Goal: Transaction & Acquisition: Purchase product/service

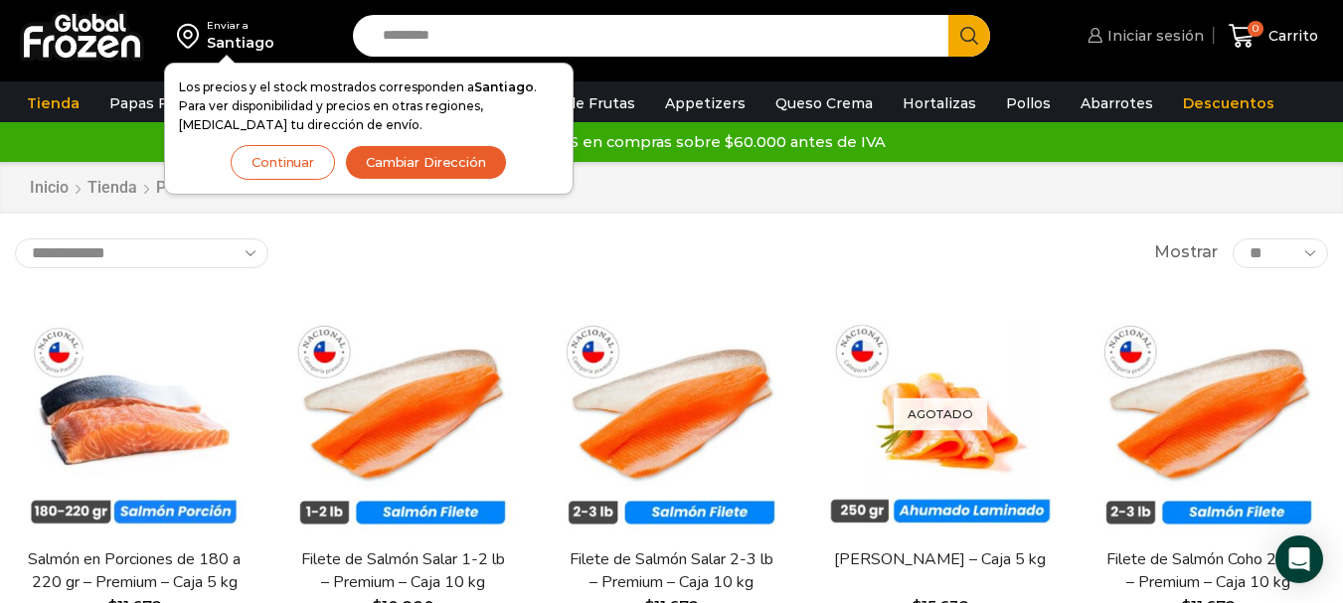
click at [1136, 38] on span "Iniciar sesión" at bounding box center [1152, 36] width 101 height 20
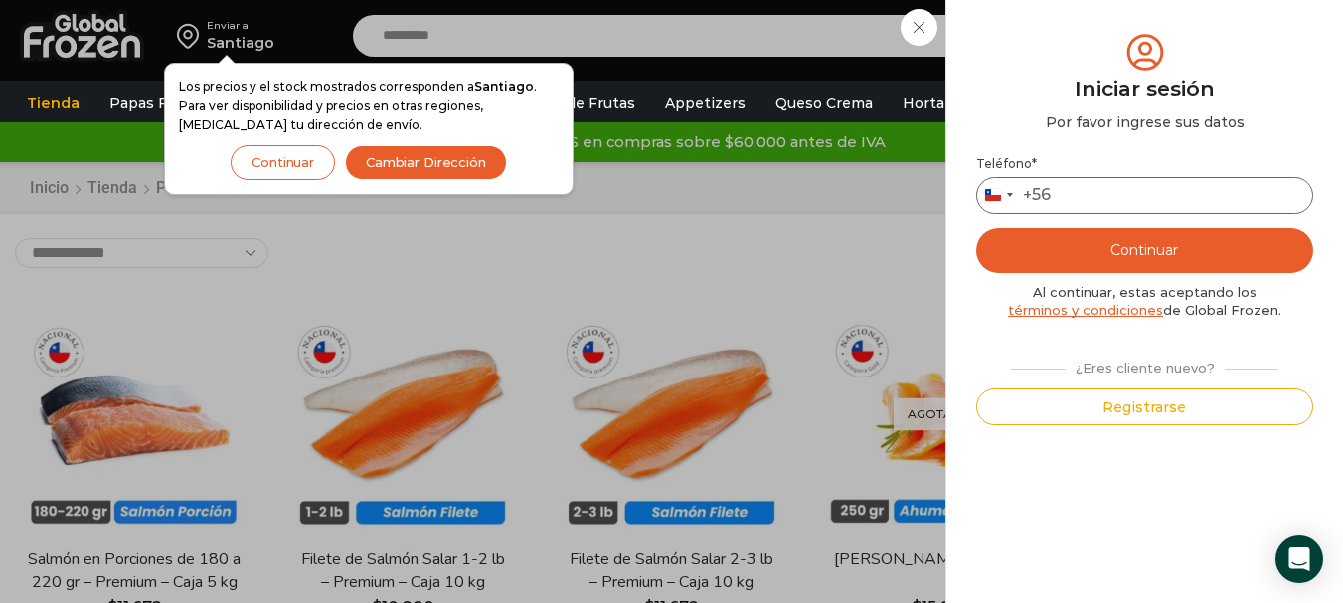
click at [1079, 190] on input "Teléfono *" at bounding box center [1144, 195] width 337 height 37
type input "*********"
click at [1140, 255] on button "Continuar" at bounding box center [1144, 251] width 337 height 45
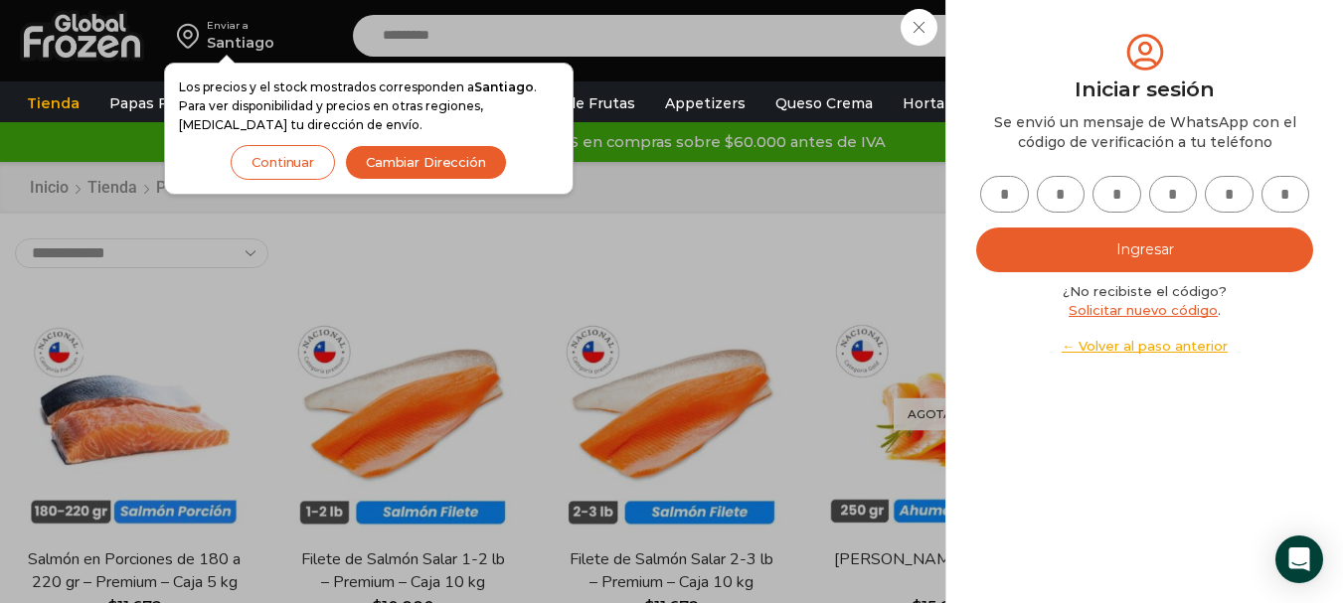
click at [1002, 188] on input "text" at bounding box center [1004, 194] width 49 height 37
type input "*"
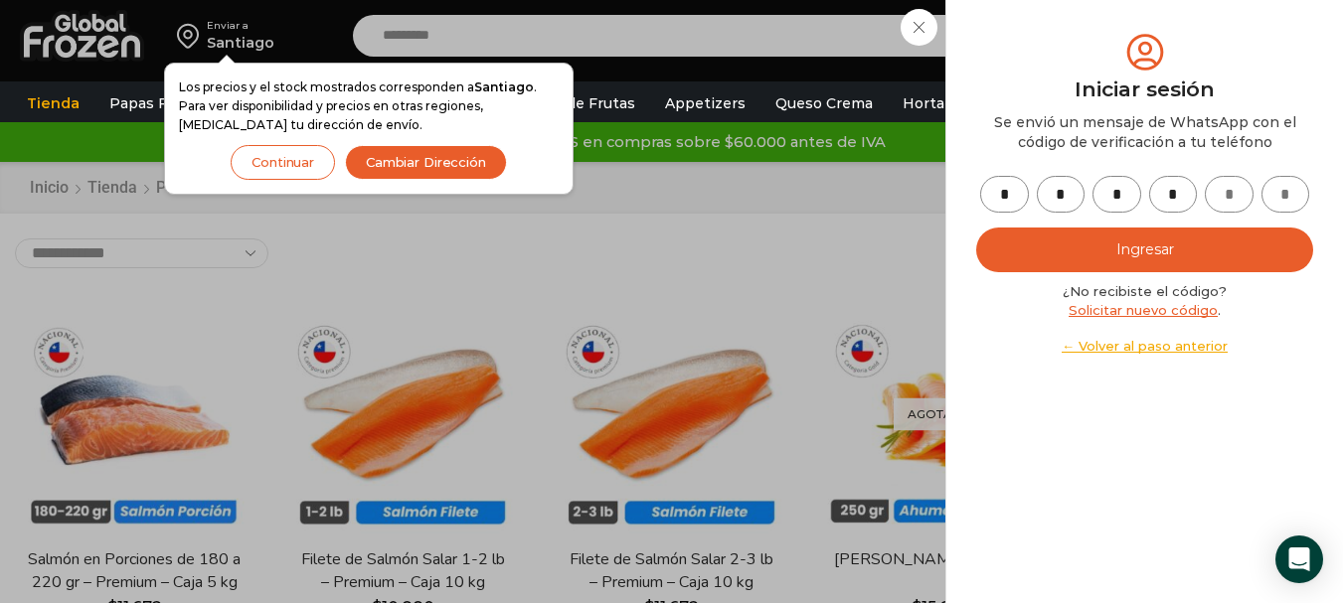
type input "*"
click at [1018, 240] on button "Ingresar" at bounding box center [1144, 250] width 337 height 45
click at [1172, 245] on button "Ingresar" at bounding box center [1144, 250] width 337 height 45
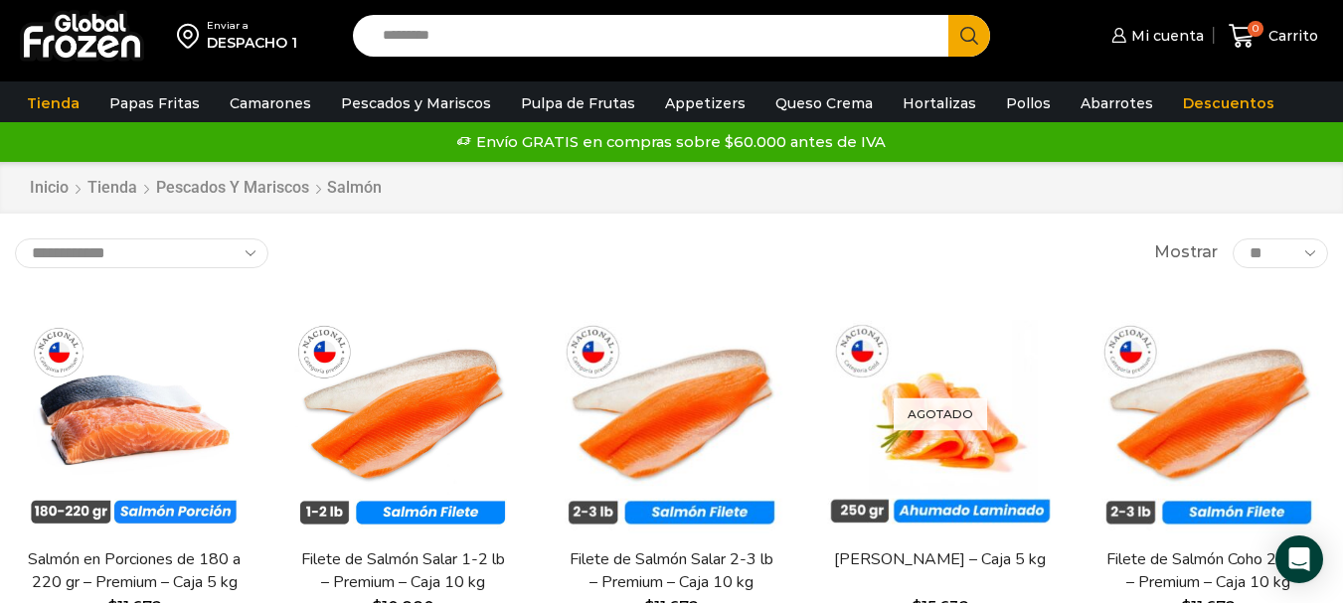
click at [668, 33] on input "Search input" at bounding box center [656, 36] width 566 height 42
type input "****"
click at [948, 15] on button "Search" at bounding box center [969, 36] width 42 height 42
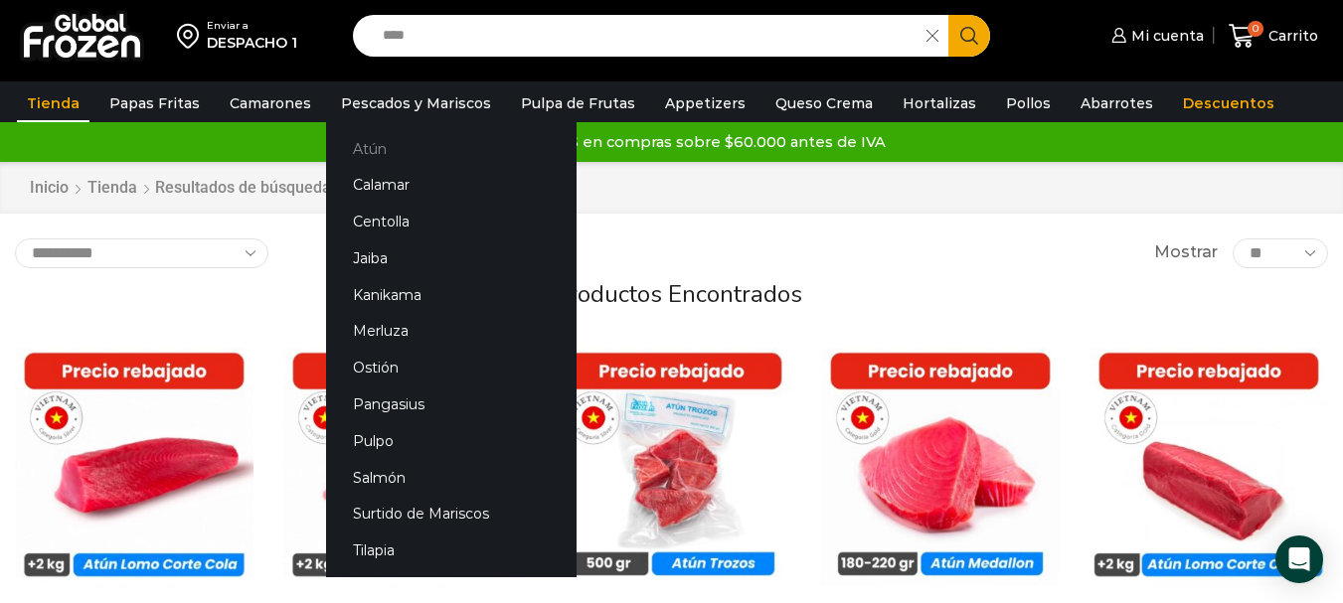
click at [354, 154] on link "Atún" at bounding box center [451, 148] width 250 height 37
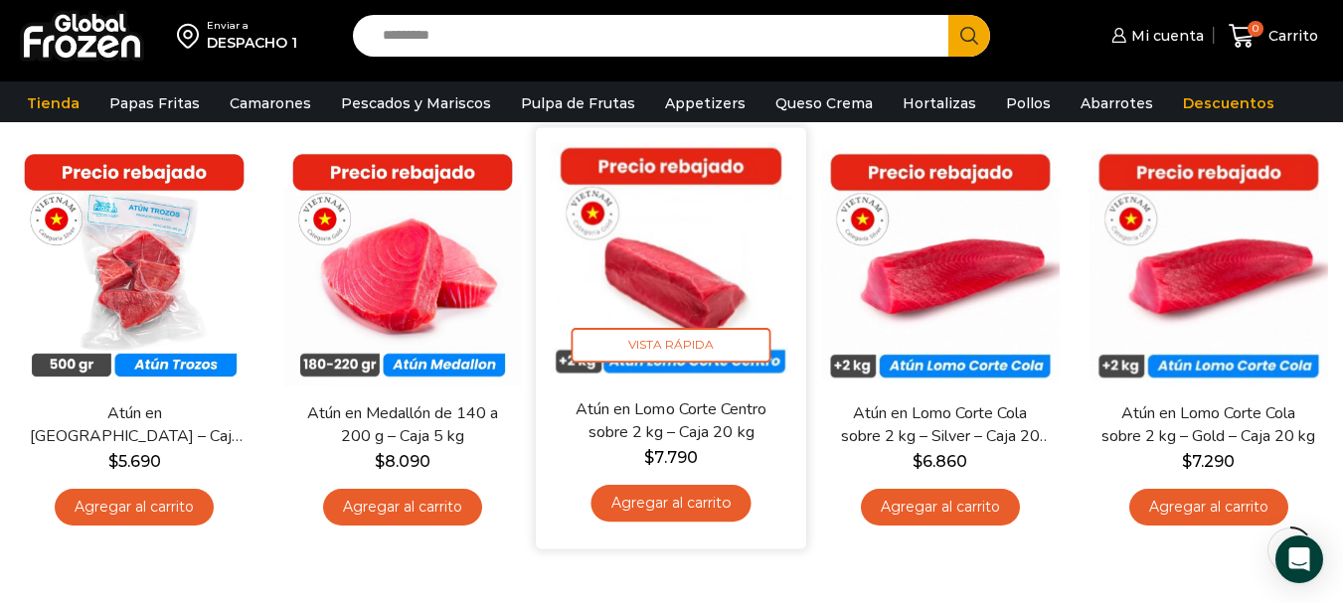
scroll to position [199, 0]
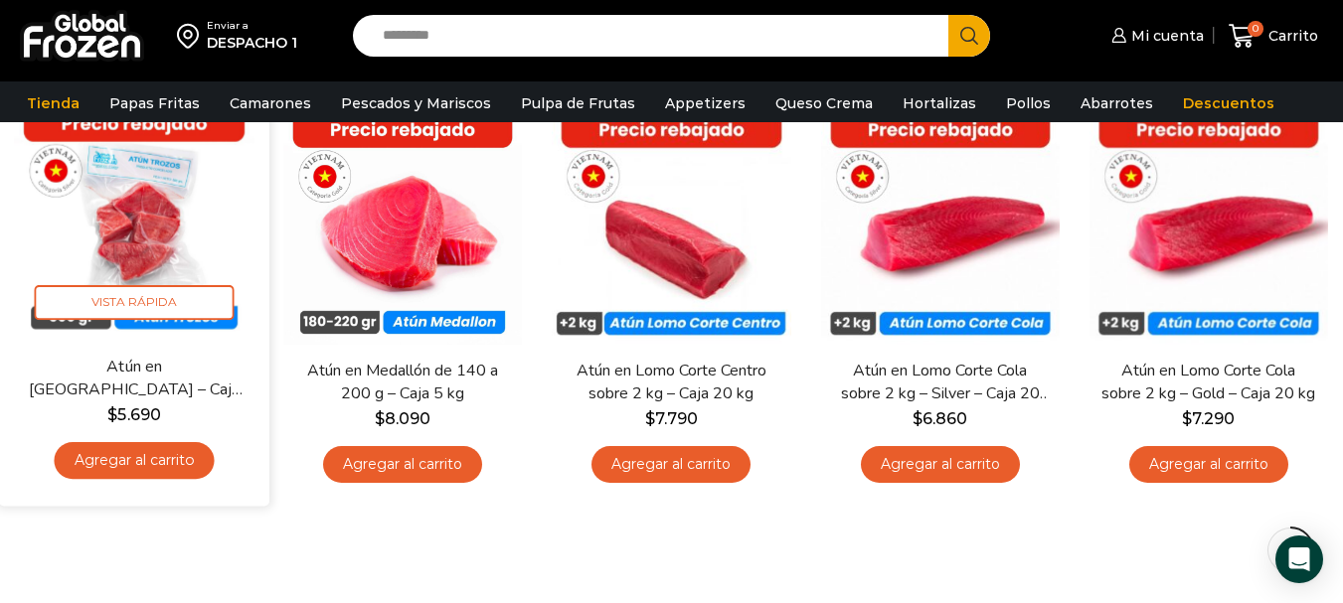
click at [132, 468] on link "Agregar al carrito" at bounding box center [135, 460] width 160 height 37
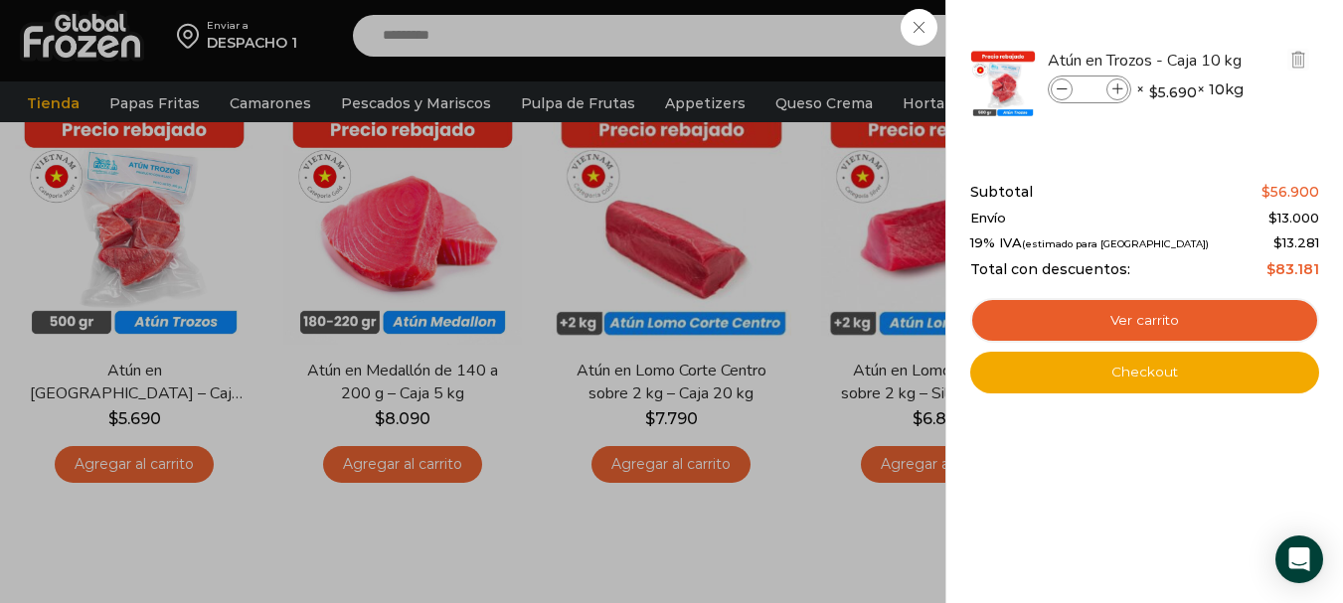
click at [1122, 91] on icon at bounding box center [1117, 89] width 11 height 11
type input "*"
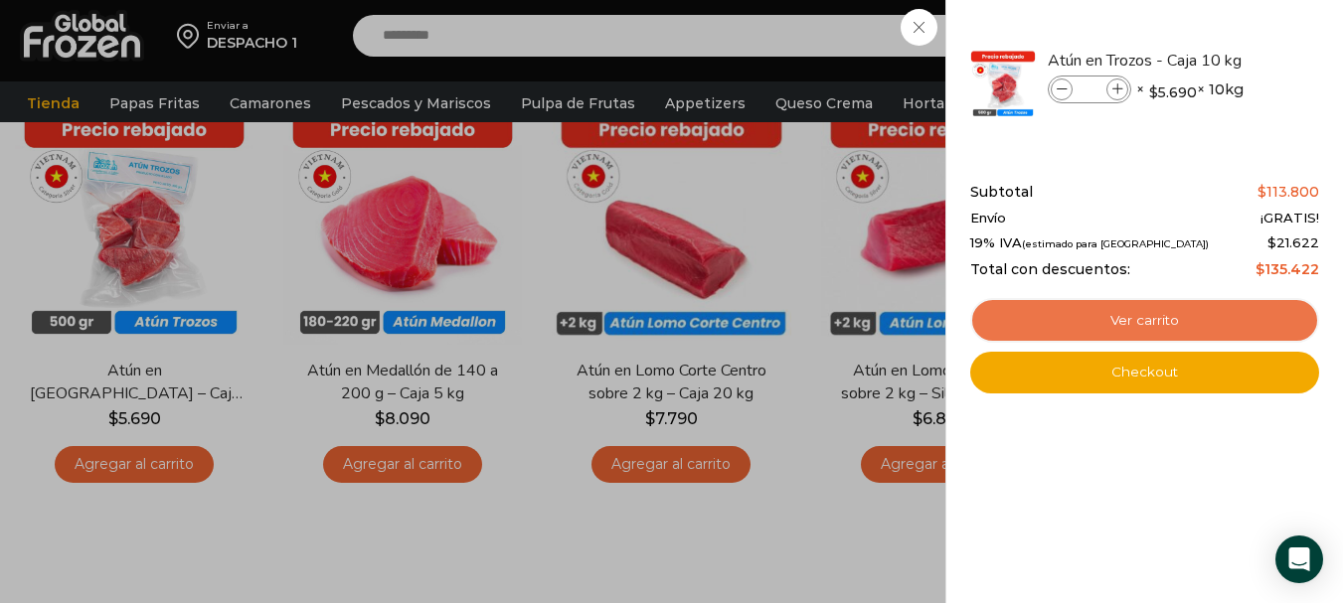
click at [1192, 313] on link "Ver carrito" at bounding box center [1144, 321] width 349 height 46
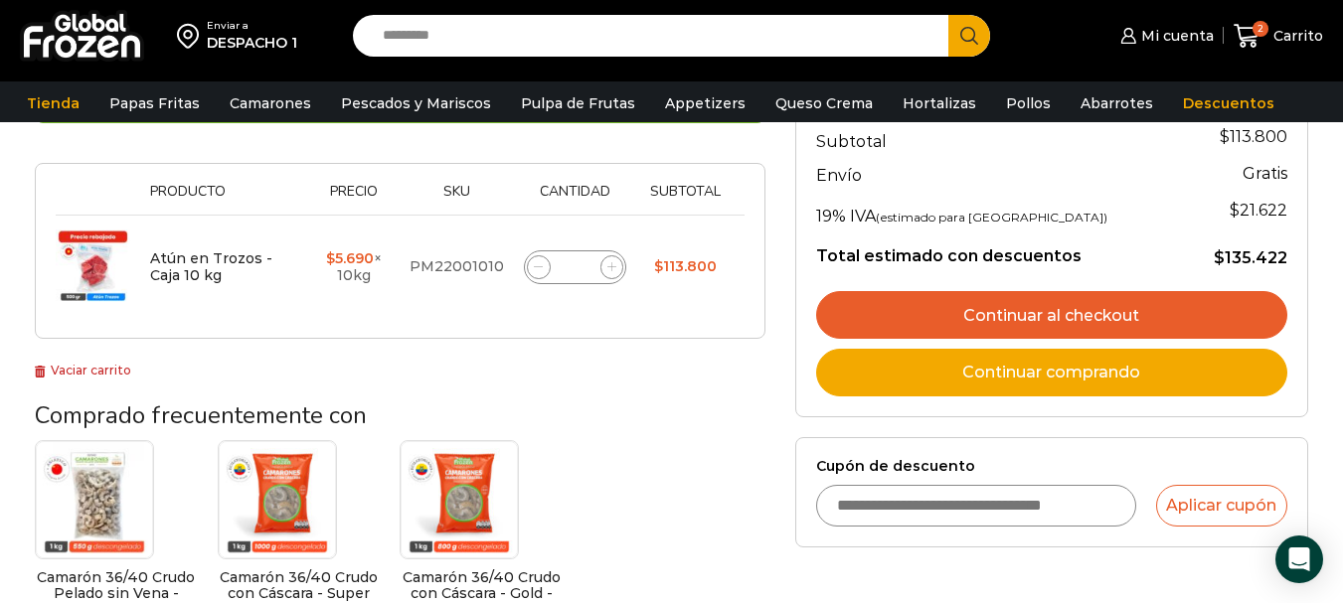
scroll to position [298, 0]
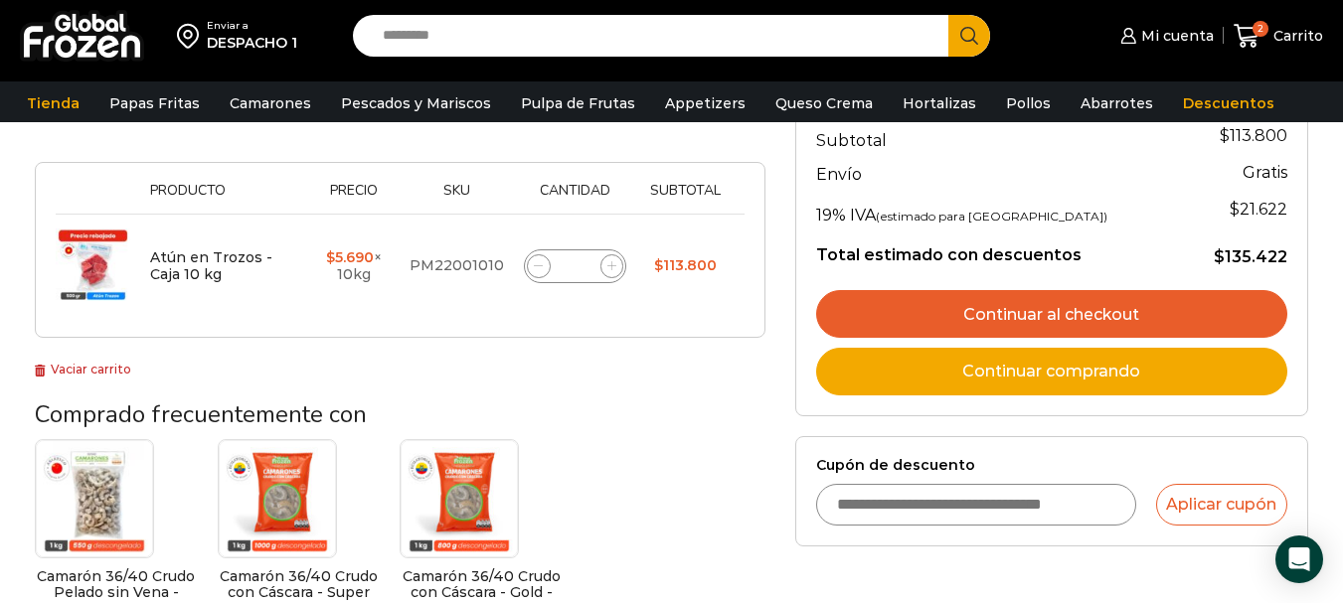
click at [1120, 305] on link "Continuar al checkout" at bounding box center [1051, 314] width 471 height 48
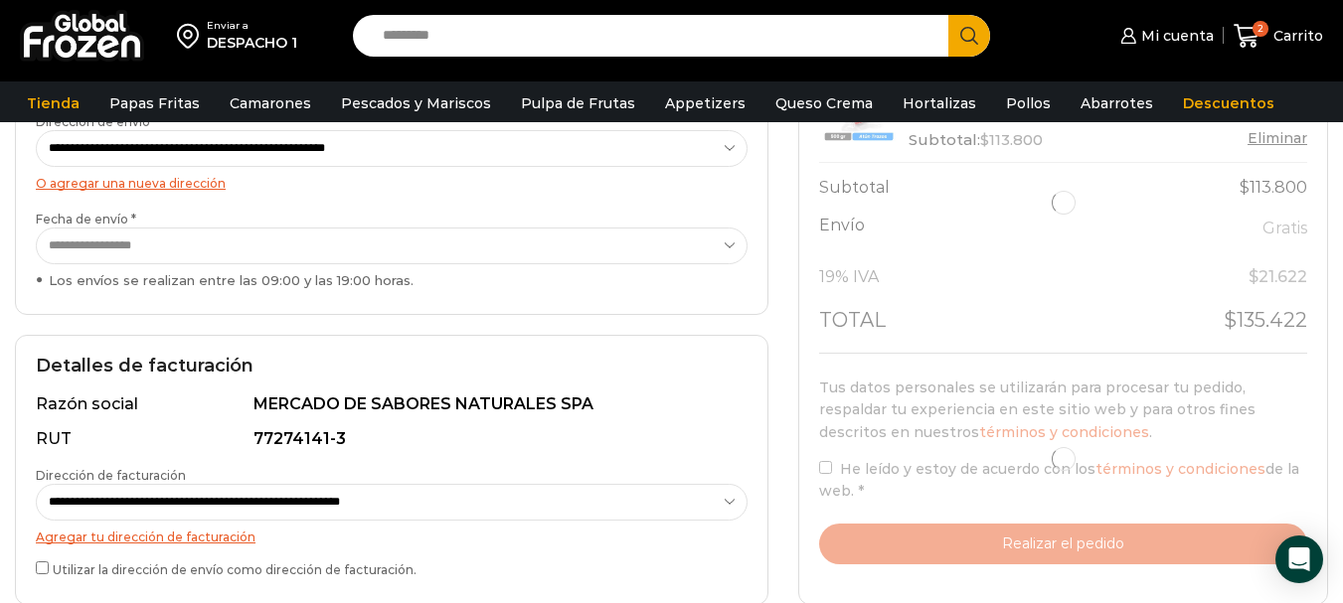
scroll to position [497, 0]
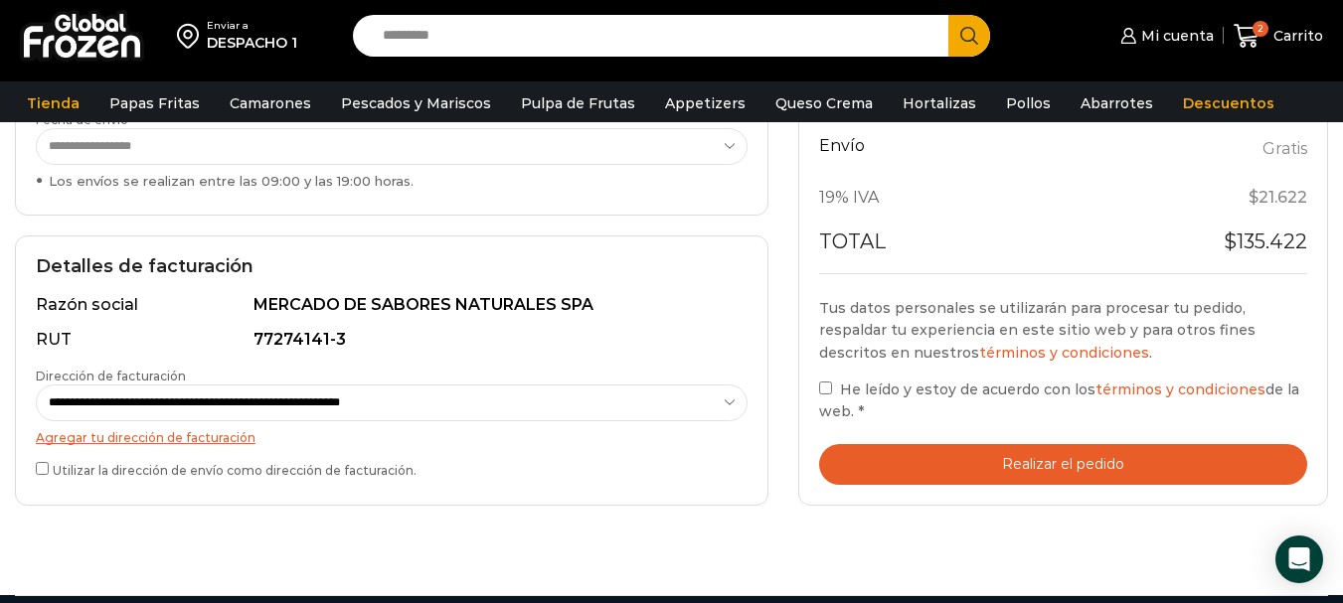
click at [1097, 460] on button "Realizar el pedido" at bounding box center [1063, 464] width 488 height 41
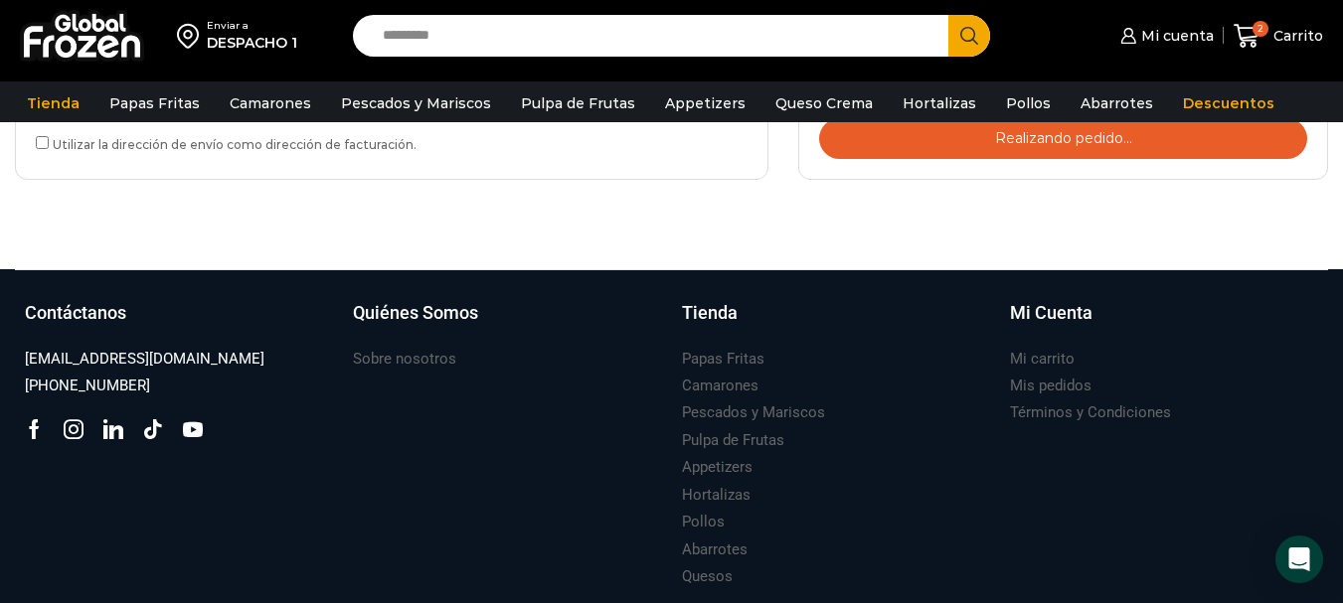
scroll to position [596, 0]
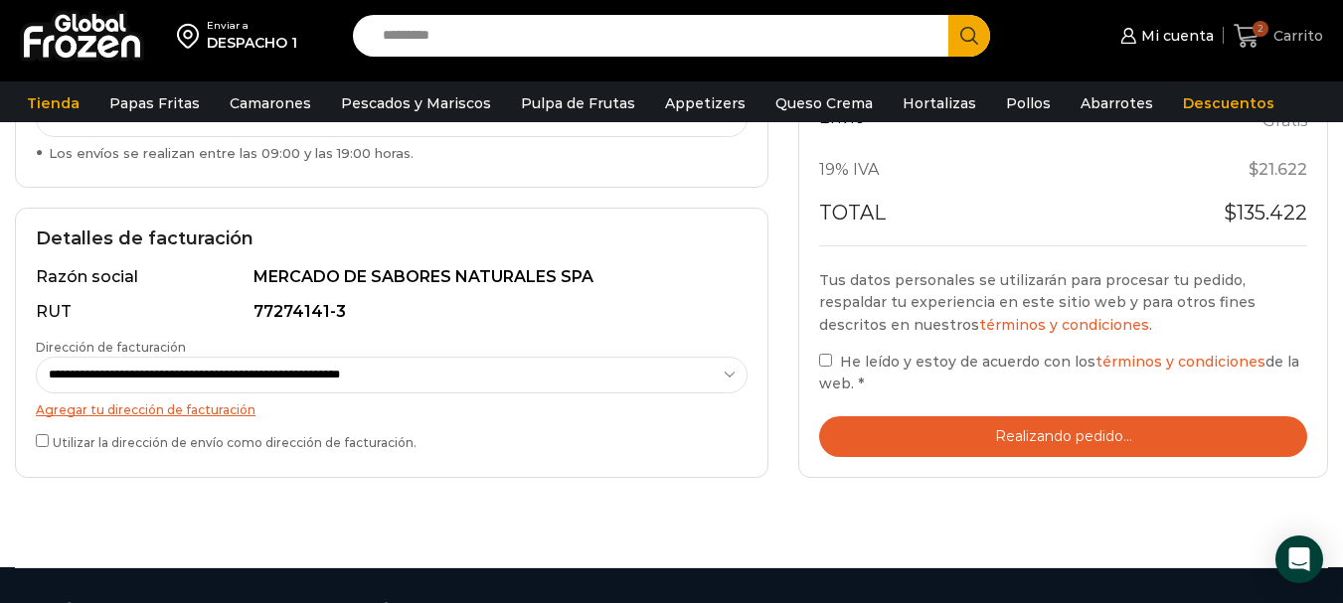
click at [1250, 32] on icon at bounding box center [1247, 36] width 27 height 27
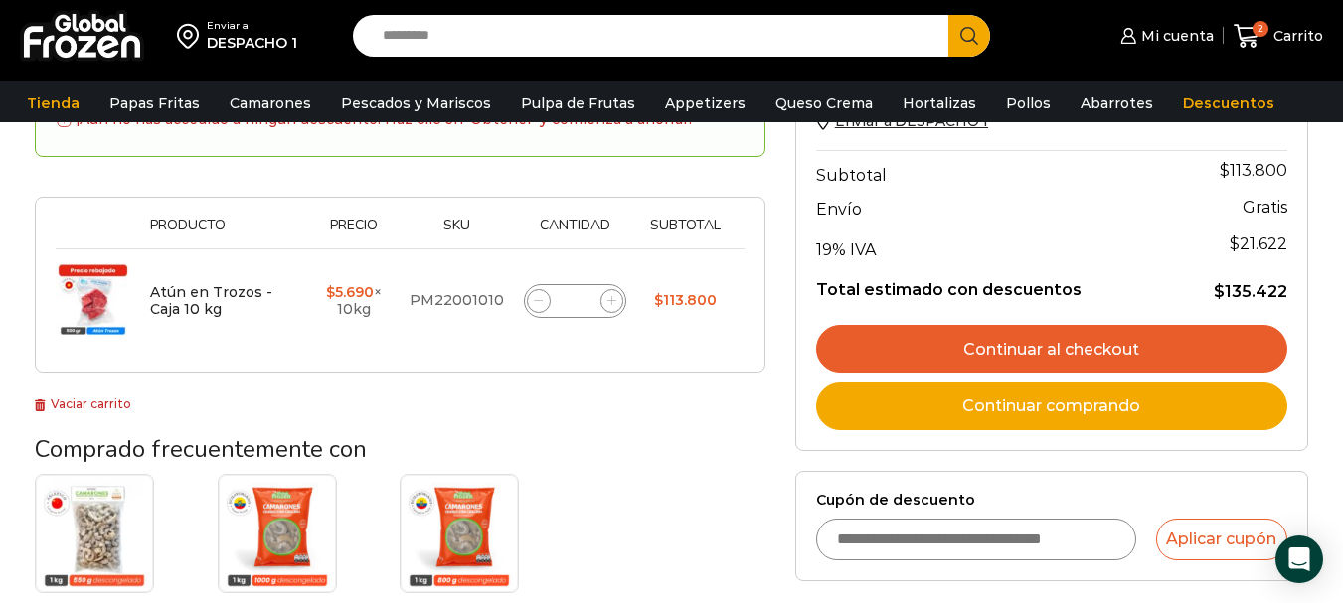
scroll to position [298, 0]
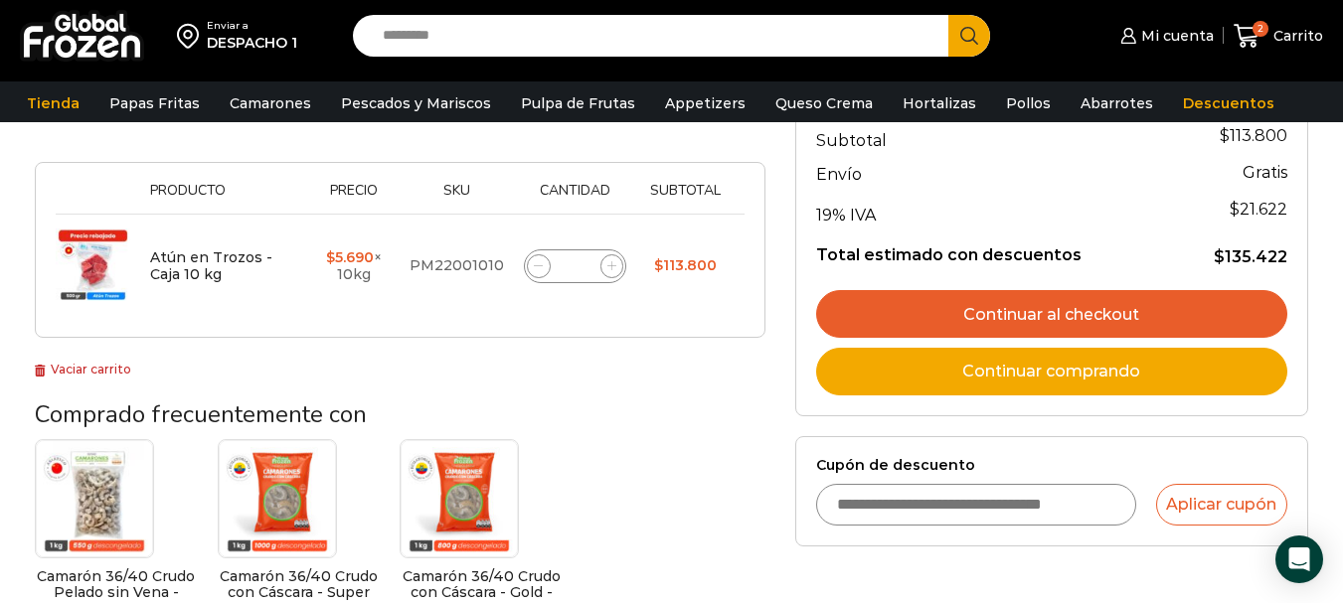
click at [1009, 305] on link "Continuar al checkout" at bounding box center [1051, 314] width 471 height 48
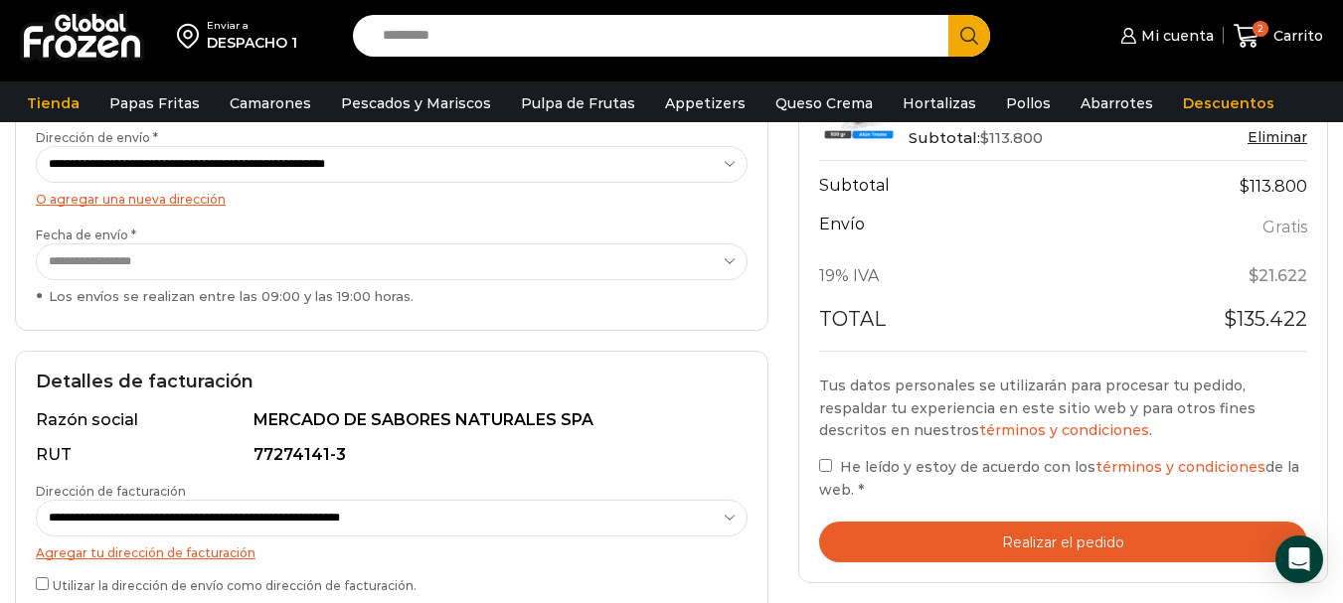
scroll to position [398, 0]
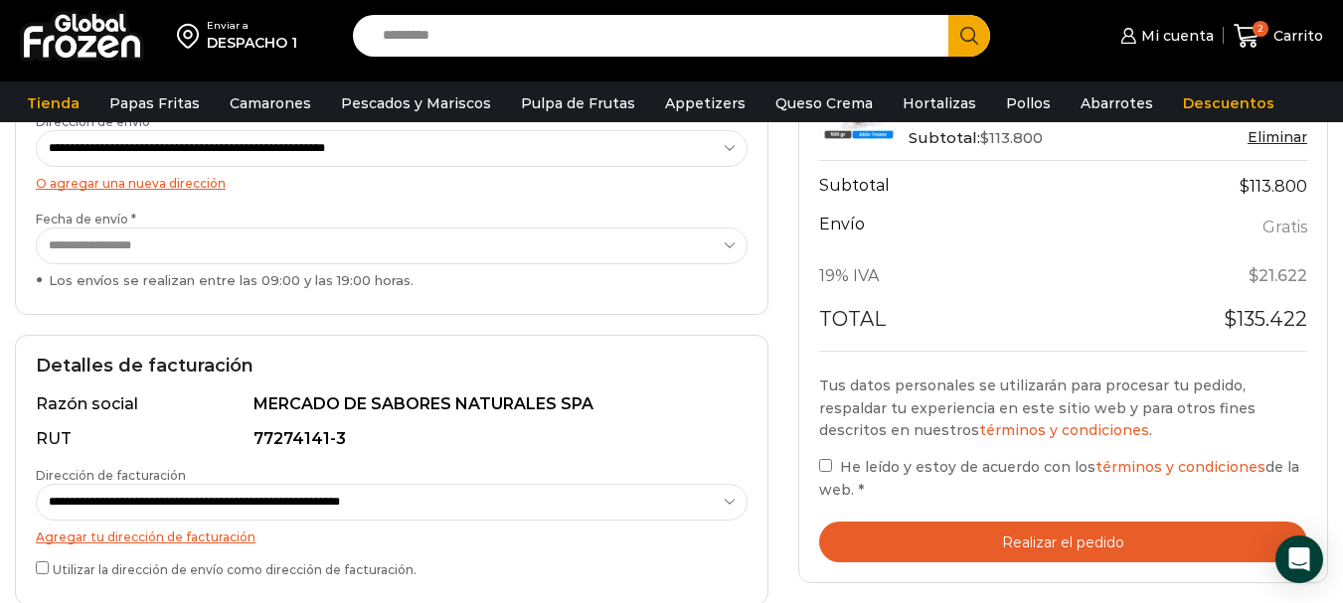
click at [33, 572] on div "**********" at bounding box center [391, 469] width 753 height 269
click at [53, 570] on label "Utilizar la dirección de envío como dirección de facturación." at bounding box center [392, 568] width 712 height 21
click at [956, 544] on button "Realizar el pedido" at bounding box center [1063, 542] width 488 height 41
